Goal: Navigation & Orientation: Find specific page/section

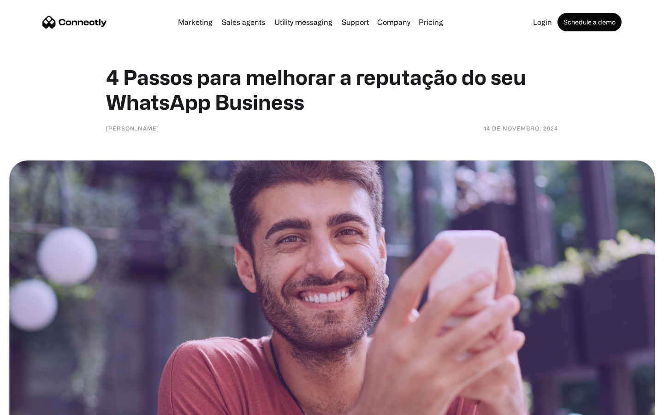
scroll to position [1726, 0]
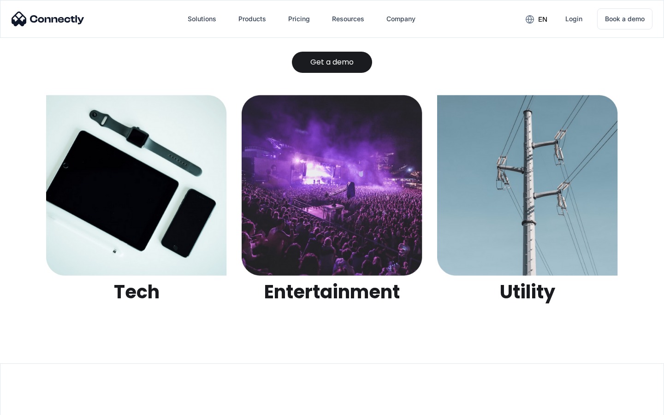
scroll to position [2908, 0]
